Goal: Information Seeking & Learning: Learn about a topic

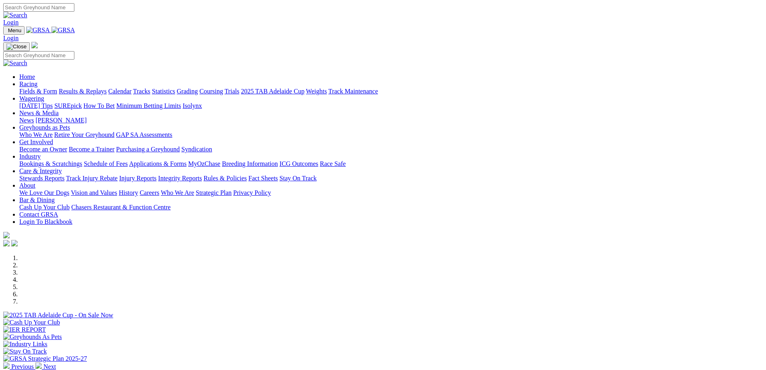
scroll to position [241, 0]
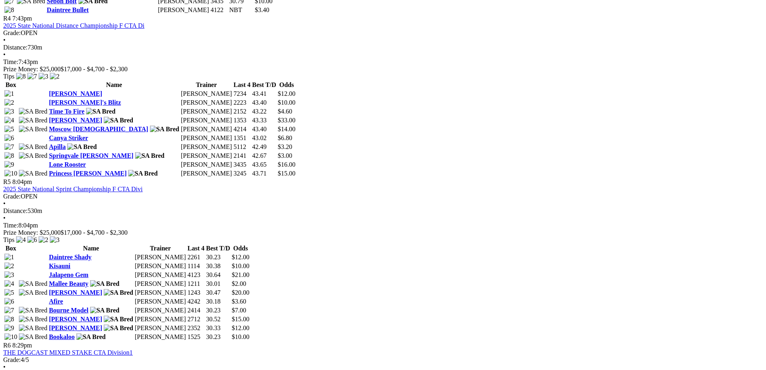
scroll to position [885, 0]
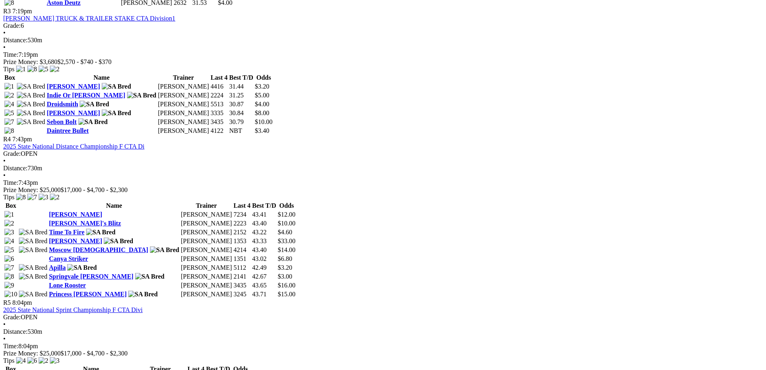
scroll to position [965, 0]
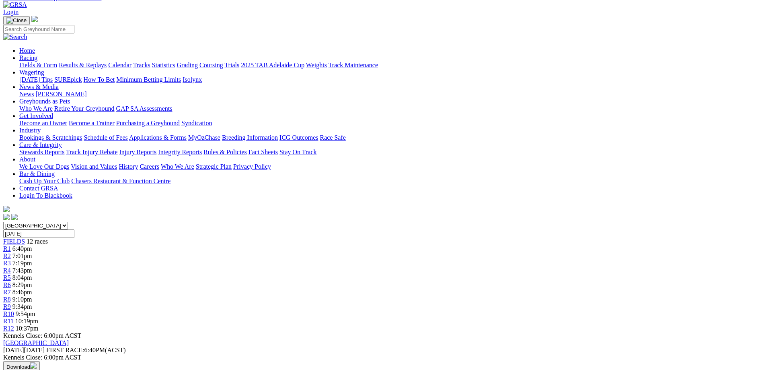
scroll to position [80, 0]
